Goal: Answer question/provide support: Share knowledge or assist other users

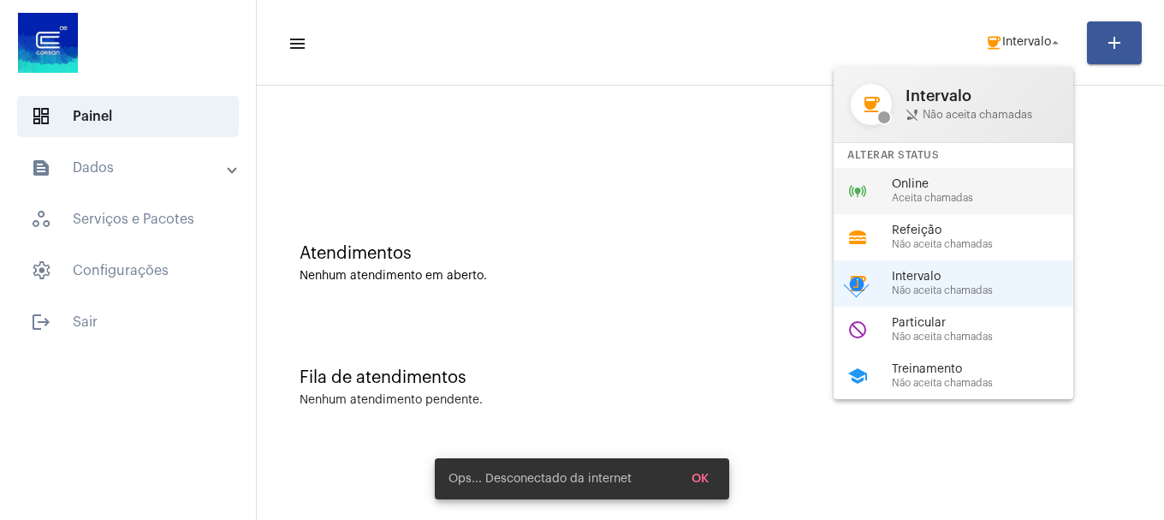
click at [1001, 186] on span "Online" at bounding box center [989, 184] width 195 height 13
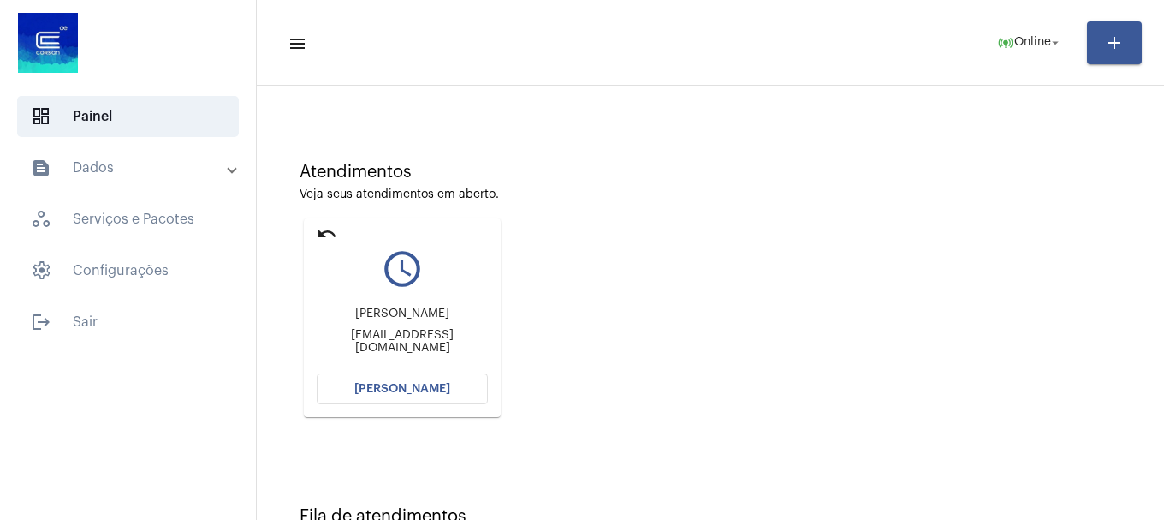
scroll to position [150, 0]
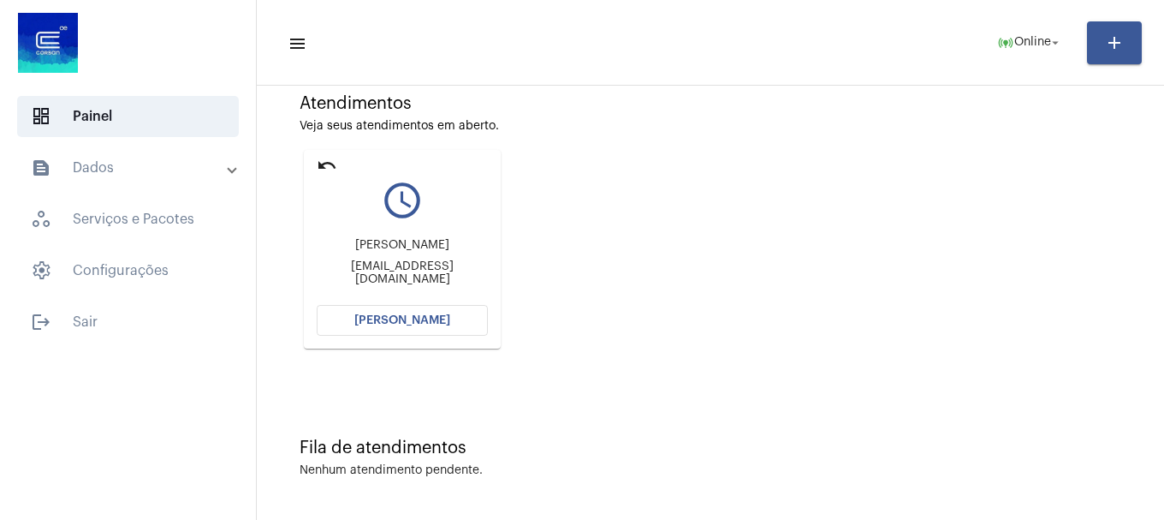
click at [397, 342] on mat-card "undo query_builder [PERSON_NAME] [EMAIL_ADDRESS][DOMAIN_NAME] [PERSON_NAME]" at bounding box center [402, 249] width 197 height 199
click at [397, 334] on button "[PERSON_NAME]" at bounding box center [402, 320] width 171 height 31
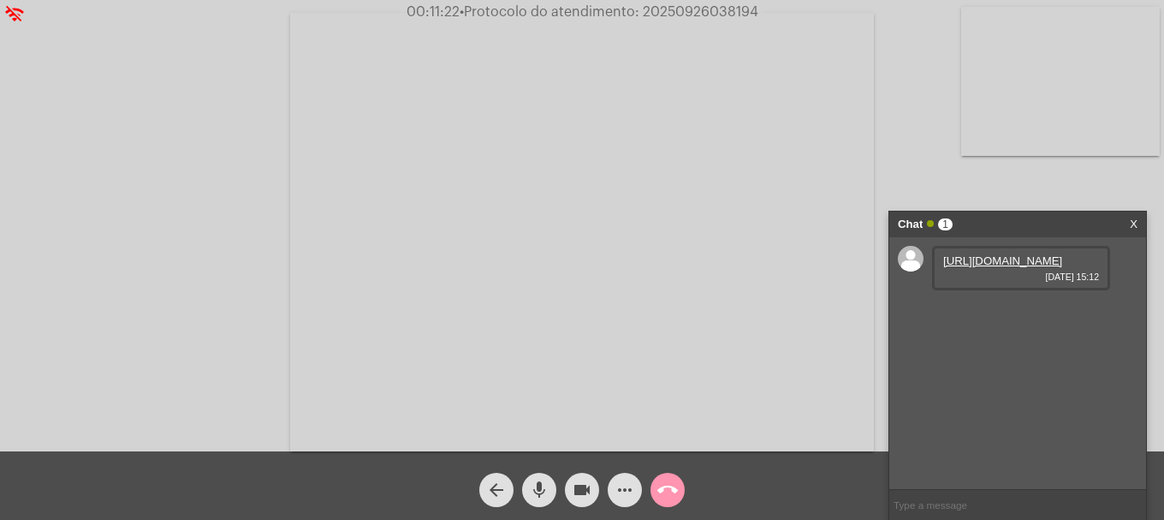
click at [983, 267] on link "[URL][DOMAIN_NAME]" at bounding box center [1002, 260] width 119 height 13
click at [586, 502] on span "videocam" at bounding box center [582, 490] width 21 height 34
click at [542, 492] on mat-icon "mic" at bounding box center [539, 489] width 21 height 21
click at [542, 492] on mat-icon "mic_off" at bounding box center [539, 489] width 21 height 21
click at [580, 493] on mat-icon "videocam_off" at bounding box center [582, 489] width 21 height 21
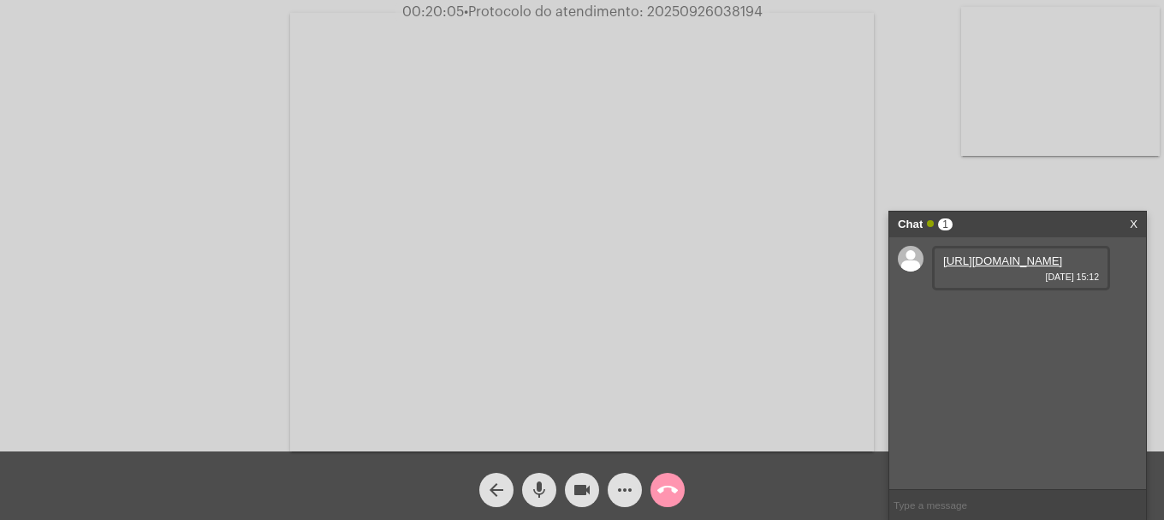
click at [704, 12] on span "• Protocolo do atendimento: 20250926038194" at bounding box center [613, 12] width 299 height 14
copy span "20250926038194"
click at [944, 508] on input "text" at bounding box center [1017, 505] width 257 height 30
paste input "20250926038194"
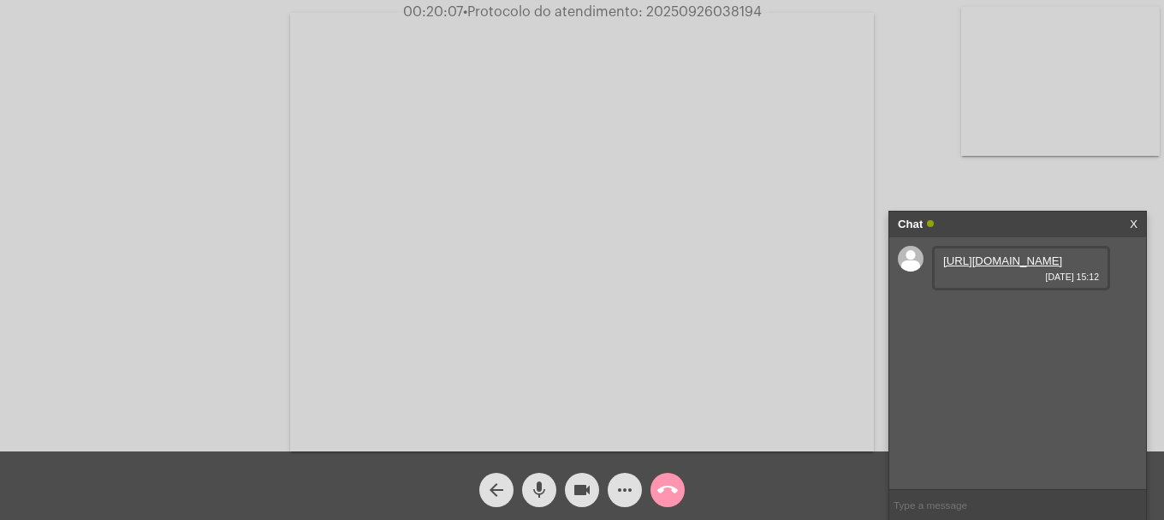
type input "20250926038194"
click at [669, 494] on mat-icon "call_end" at bounding box center [667, 489] width 21 height 21
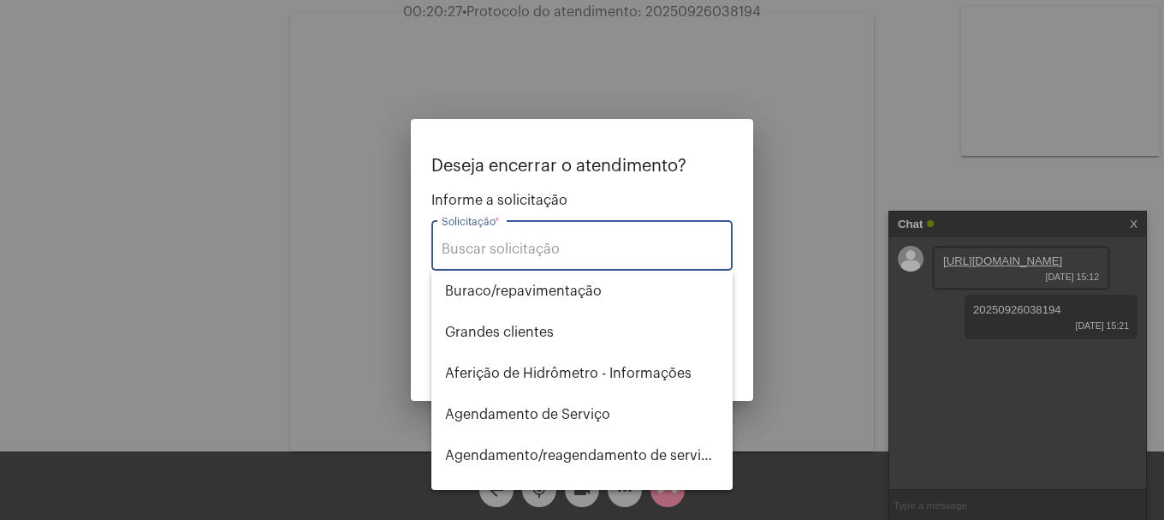
click at [580, 257] on input "Solicitação *" at bounding box center [582, 248] width 281 height 15
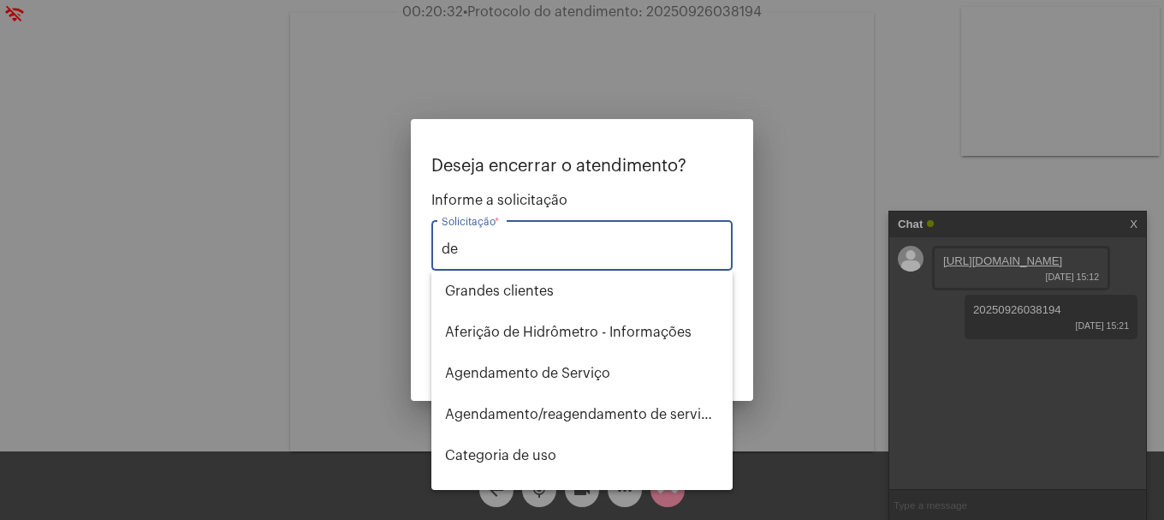
type input "d"
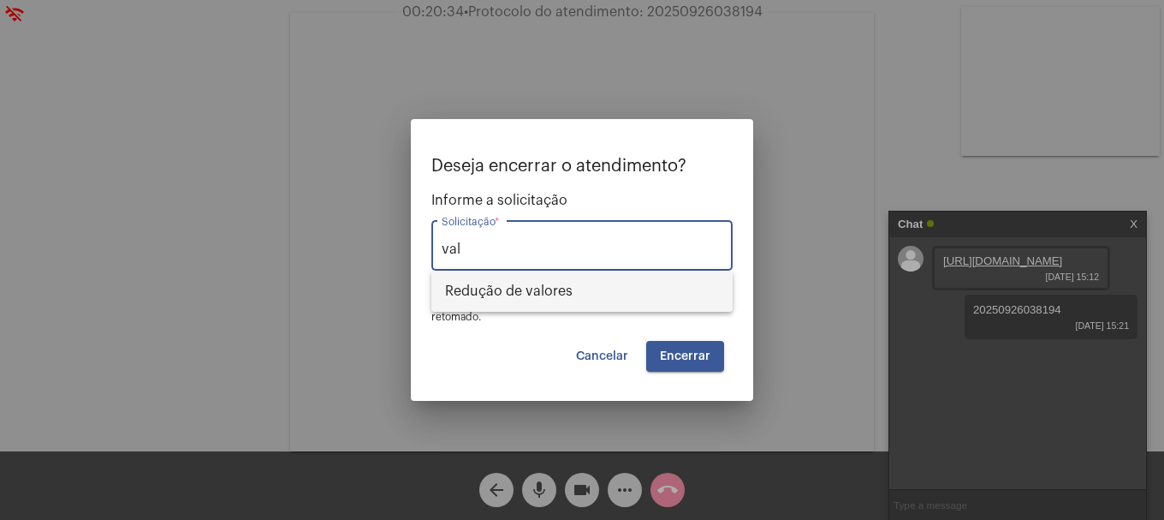
click at [568, 291] on span "Redução de valores" at bounding box center [582, 291] width 274 height 41
type input "Redução de valores"
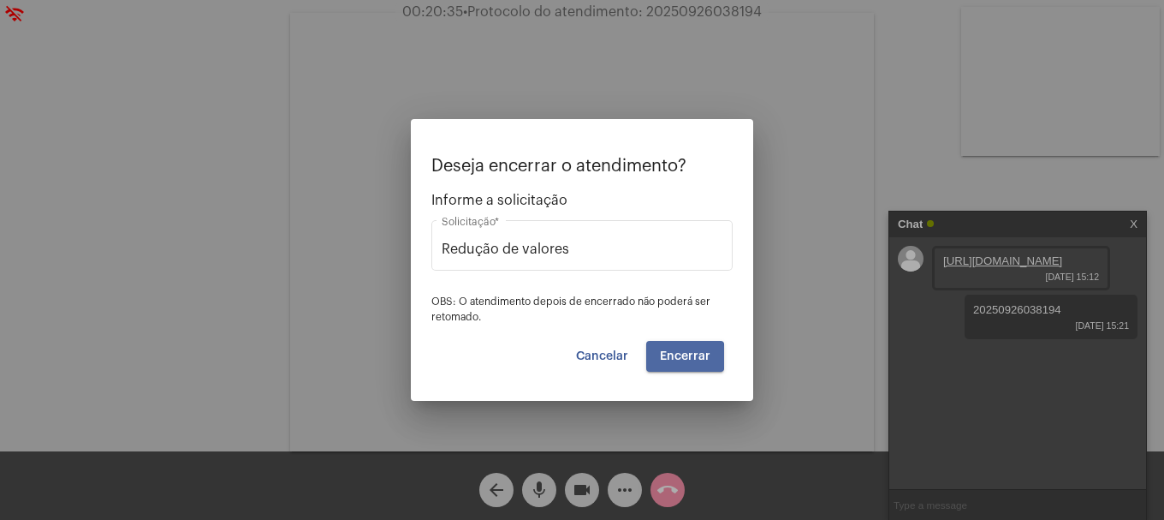
click at [670, 356] on span "Encerrar" at bounding box center [685, 356] width 51 height 12
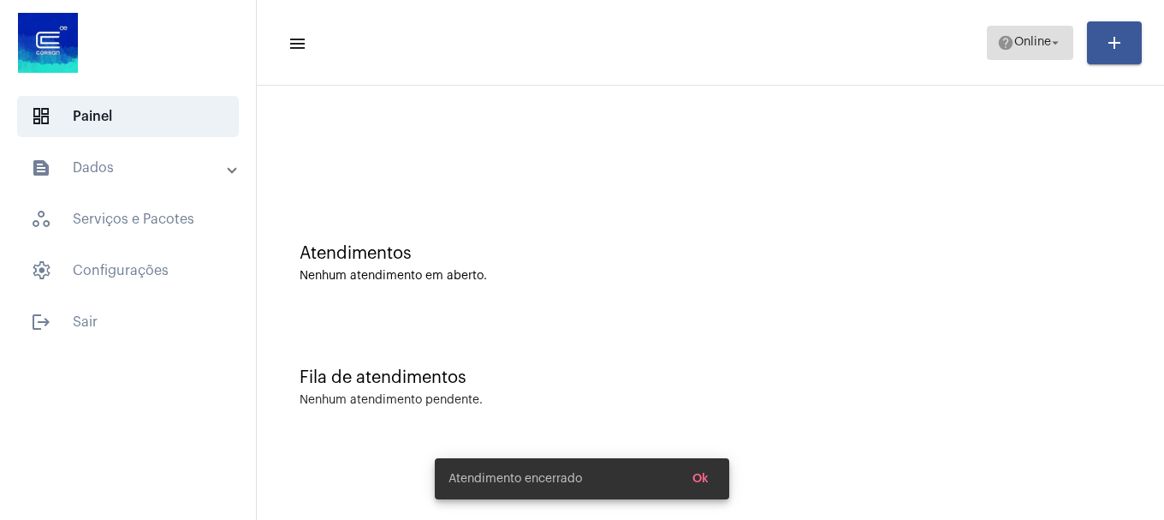
click at [1014, 56] on span "help Online arrow_drop_down" at bounding box center [1030, 42] width 66 height 31
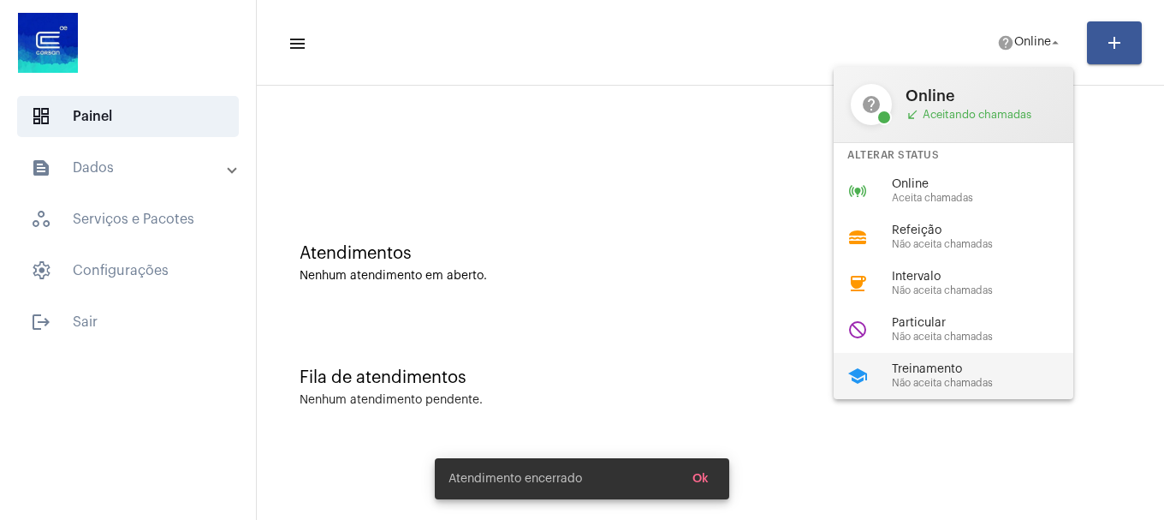
click at [1016, 357] on div "school Treinamento Não aceita chamadas" at bounding box center [967, 376] width 267 height 46
